Goal: Entertainment & Leisure: Consume media (video, audio)

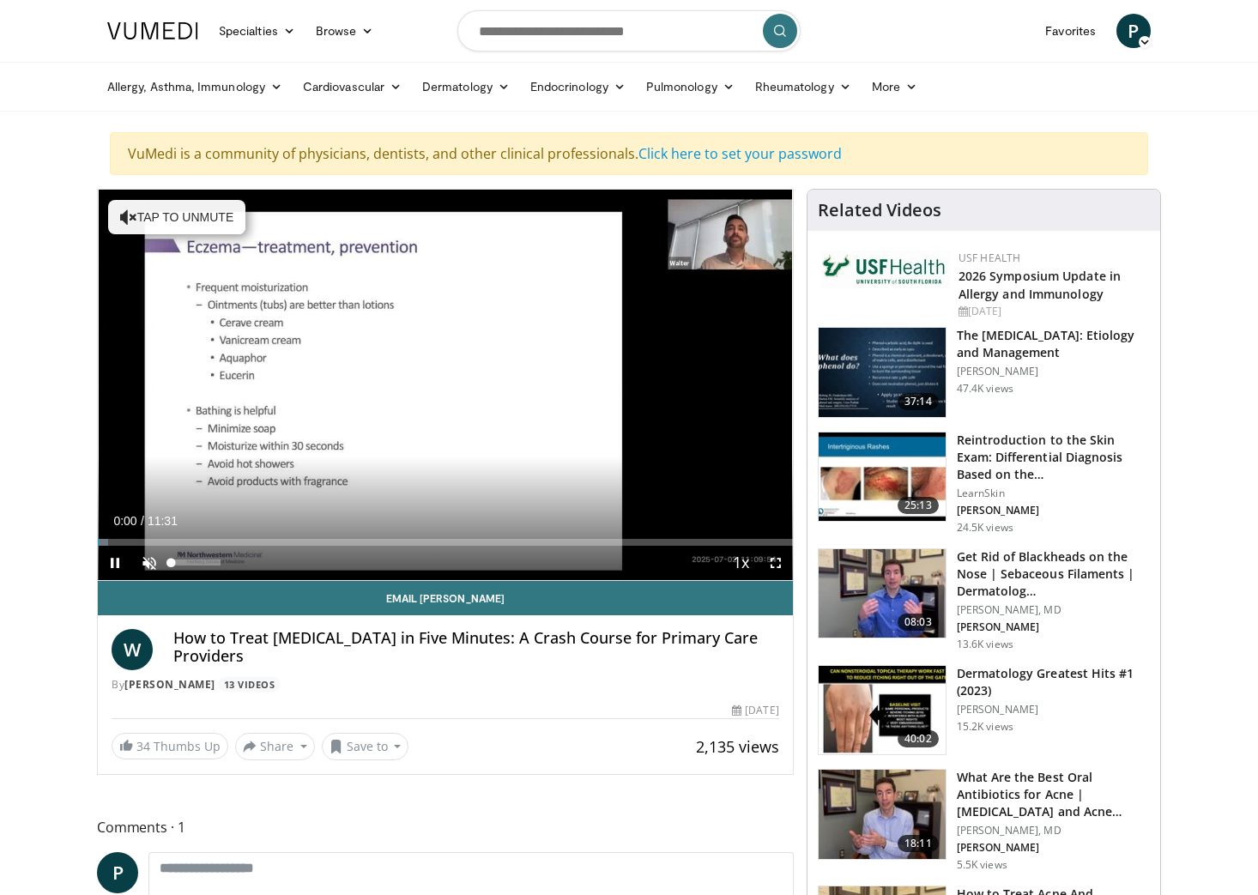
click at [152, 563] on span "Video Player" at bounding box center [149, 563] width 34 height 34
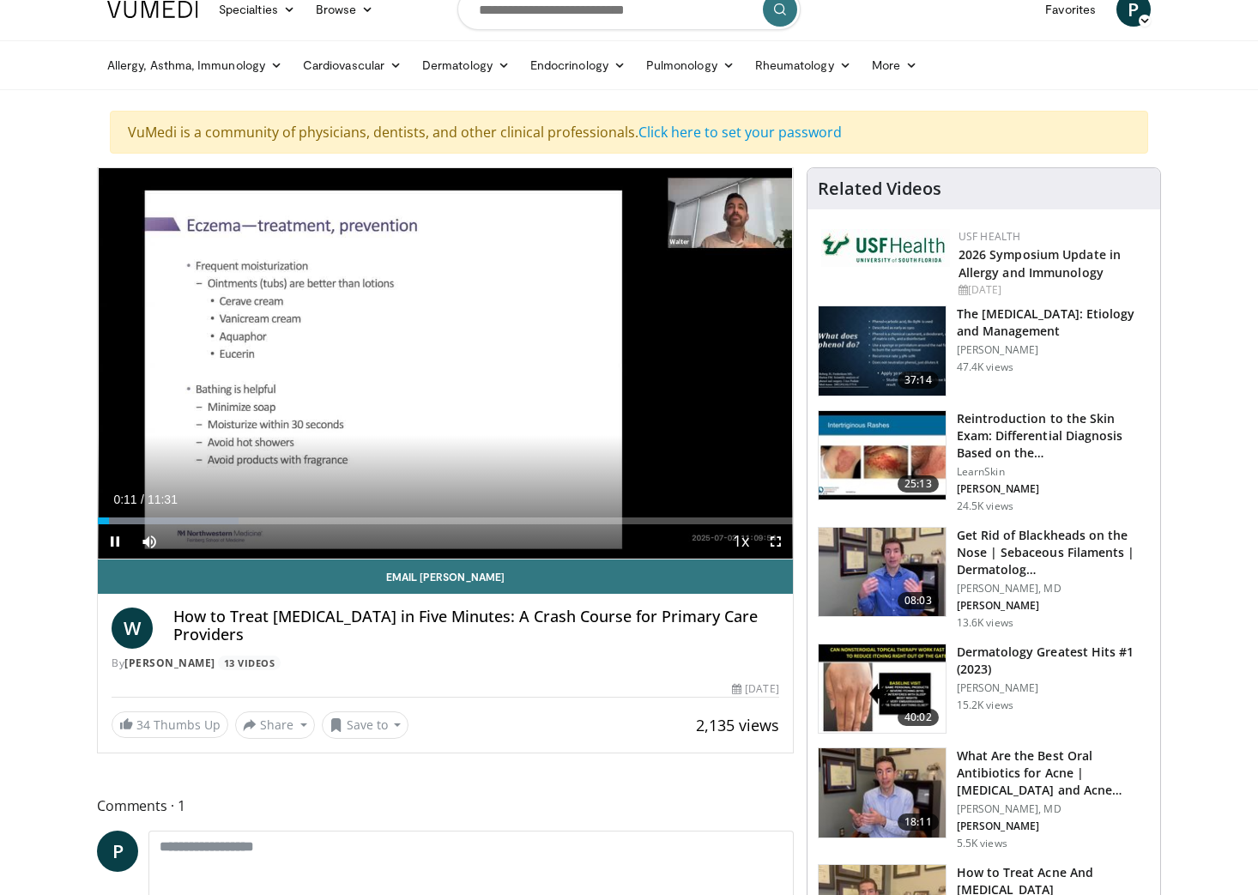
scroll to position [61, 0]
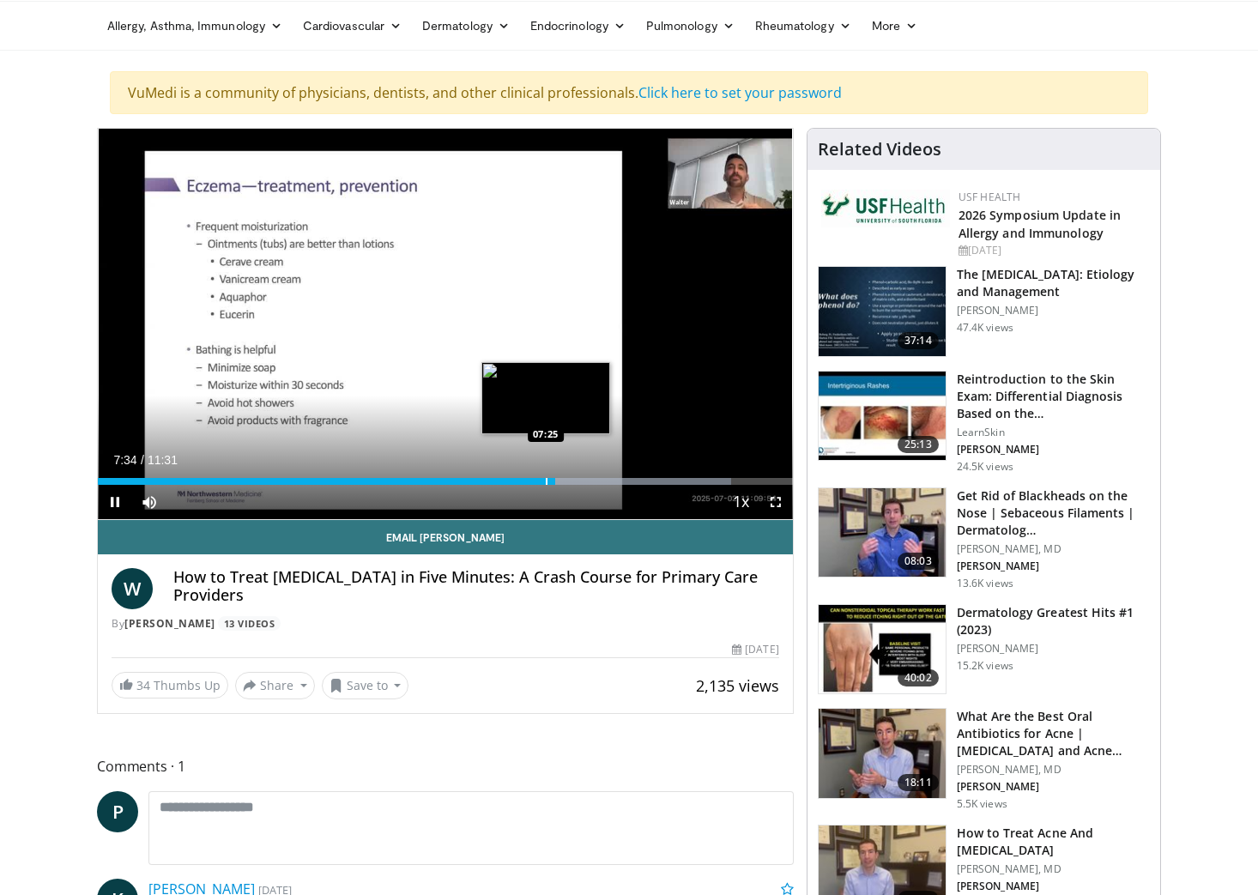
click at [546, 484] on div "Progress Bar" at bounding box center [547, 481] width 2 height 7
click at [109, 506] on span "Video Player" at bounding box center [115, 502] width 34 height 34
click at [113, 500] on span "Video Player" at bounding box center [115, 502] width 34 height 34
click at [118, 494] on span "Video Player" at bounding box center [115, 502] width 34 height 34
click at [115, 507] on span "Video Player" at bounding box center [115, 502] width 34 height 34
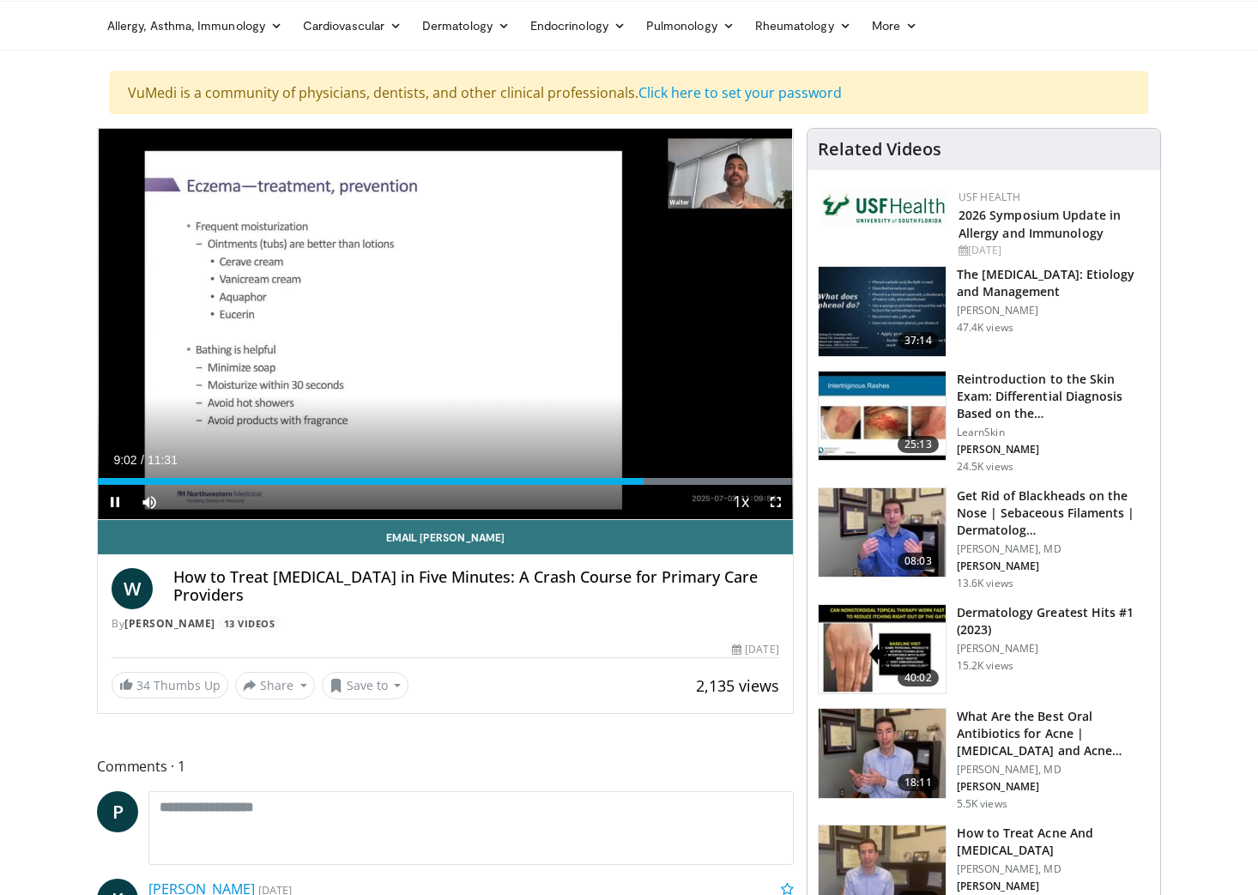
click at [117, 504] on span "Video Player" at bounding box center [115, 502] width 34 height 34
click at [115, 498] on span "Video Player" at bounding box center [115, 502] width 34 height 34
